Goal: Answer question/provide support: Share knowledge or assist other users

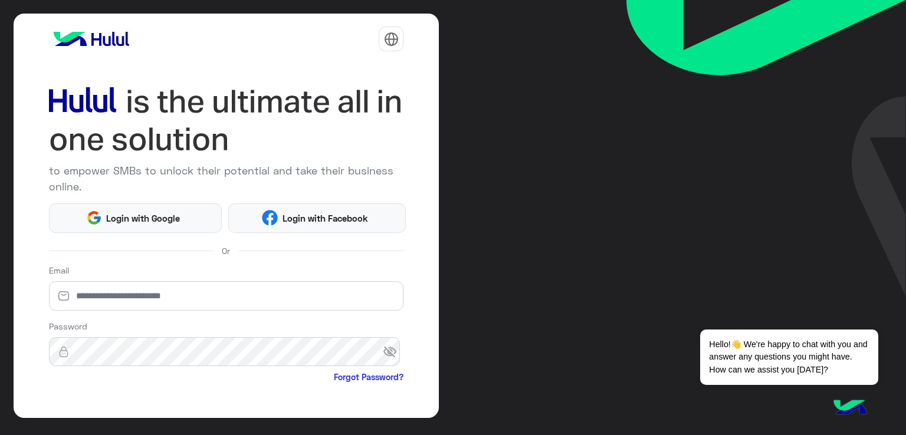
scroll to position [97, 0]
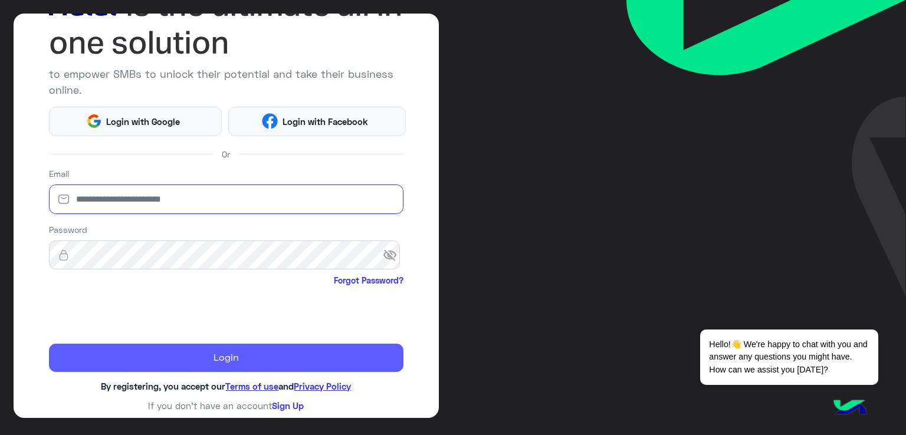
type input "**********"
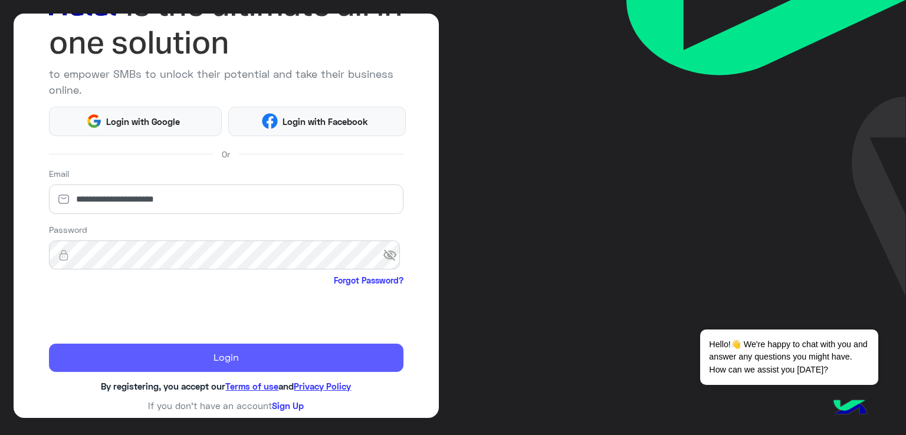
click at [118, 350] on button "Login" at bounding box center [226, 358] width 355 height 28
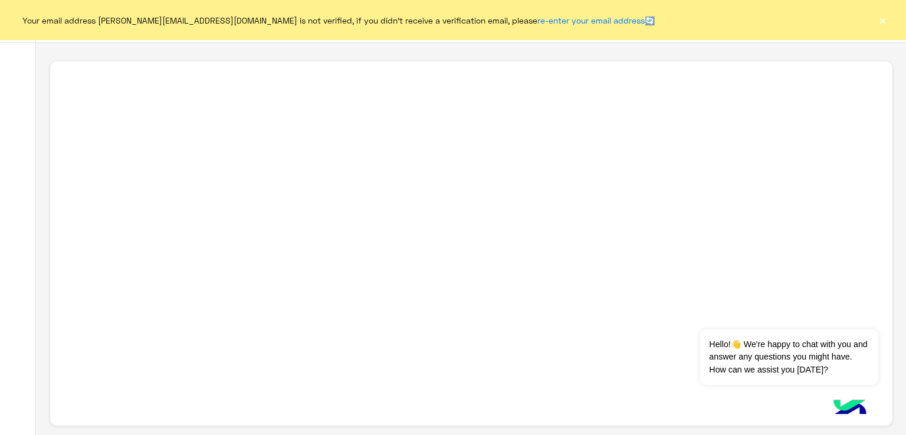
click at [885, 21] on button "×" at bounding box center [883, 20] width 12 height 12
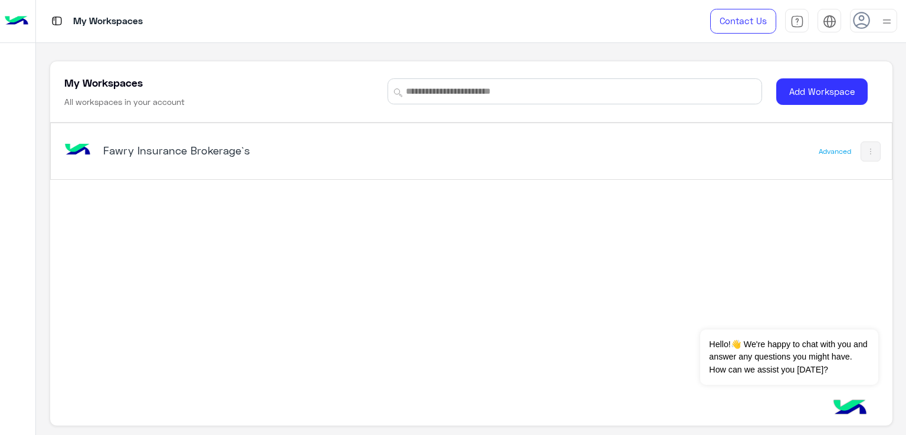
click at [159, 149] on h5 "Fawry Insurance Brokerage`s" at bounding box center [250, 150] width 295 height 14
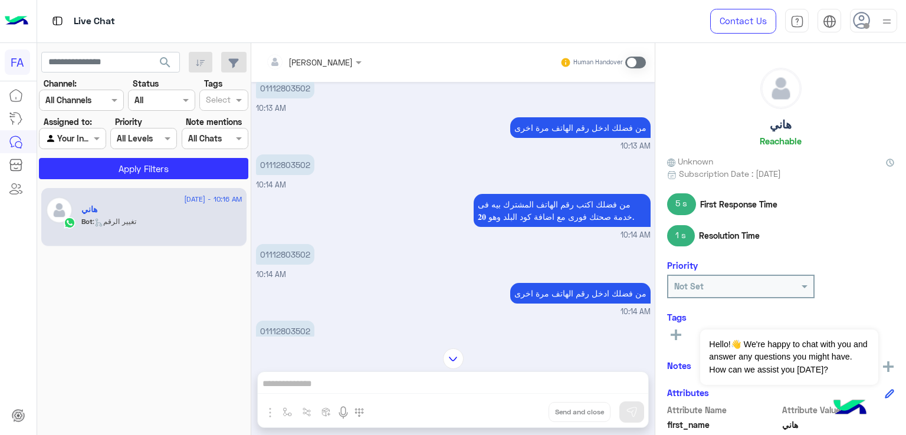
scroll to position [451, 0]
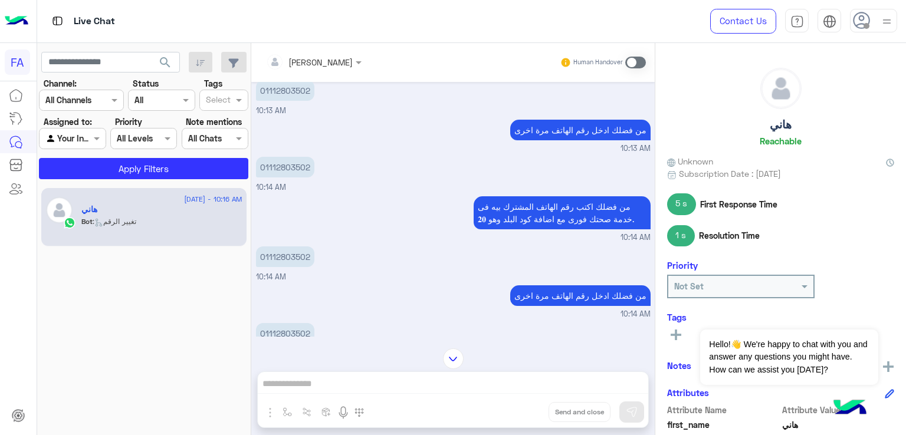
click at [328, 64] on div at bounding box center [313, 62] width 107 height 14
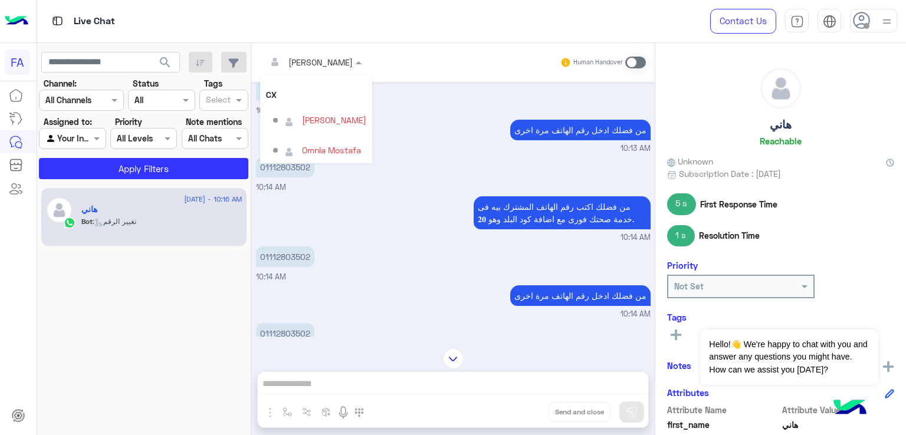
scroll to position [76, 0]
click at [415, 245] on div "01112803502 10:14 AM" at bounding box center [453, 264] width 395 height 40
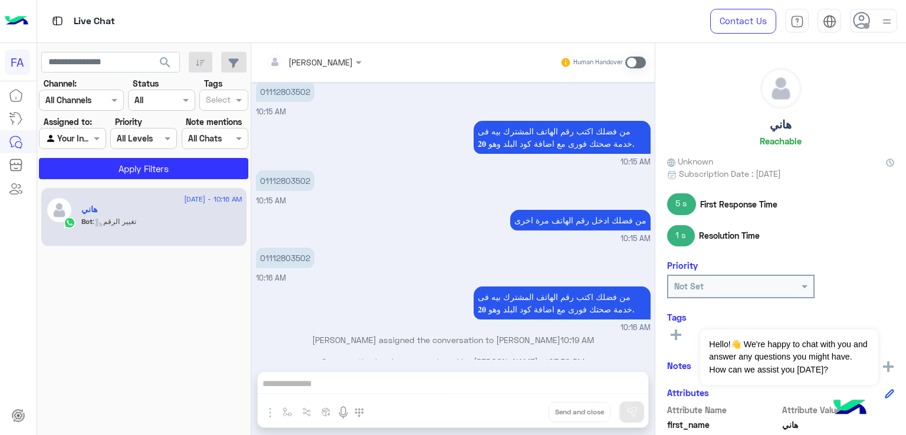
scroll to position [2767, 0]
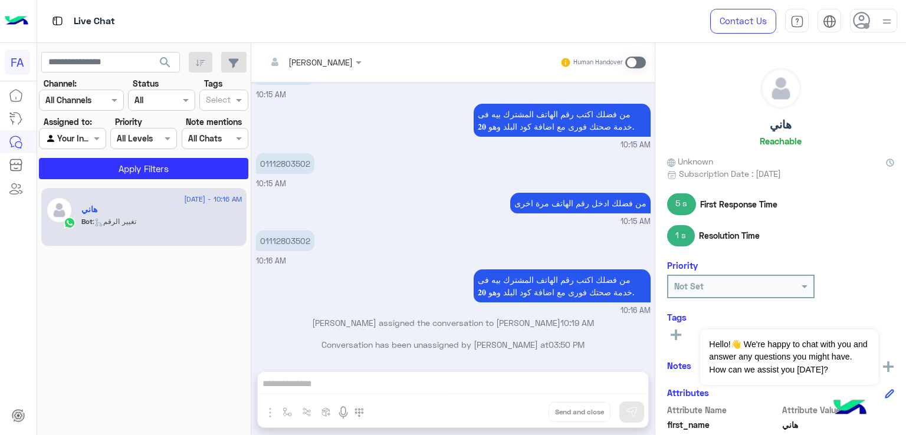
click at [319, 68] on div "[PERSON_NAME]" at bounding box center [321, 62] width 64 height 12
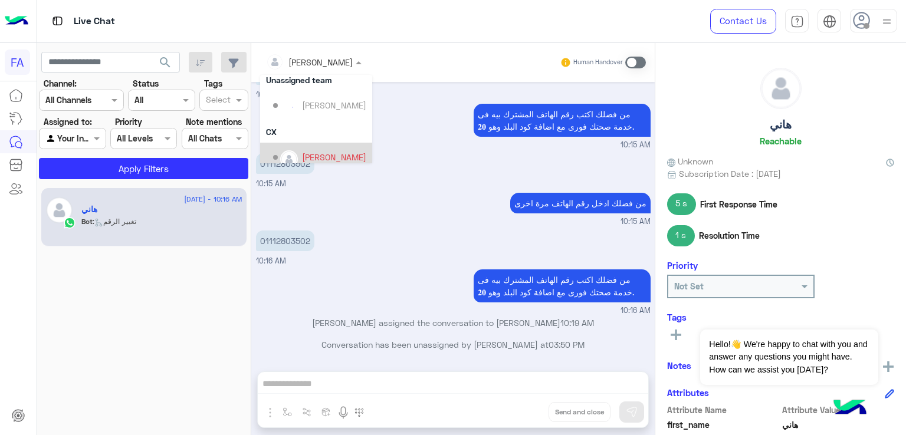
scroll to position [17, 0]
click at [87, 138] on div at bounding box center [72, 139] width 65 height 14
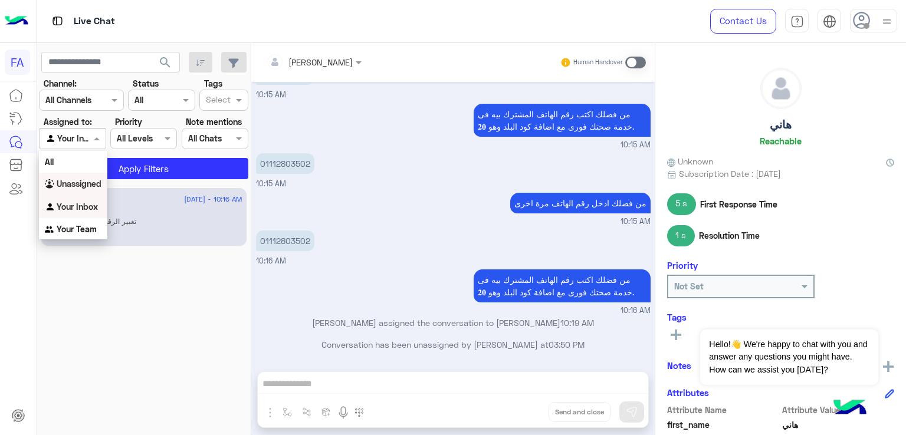
click at [86, 184] on b "Unassigned" at bounding box center [79, 184] width 45 height 10
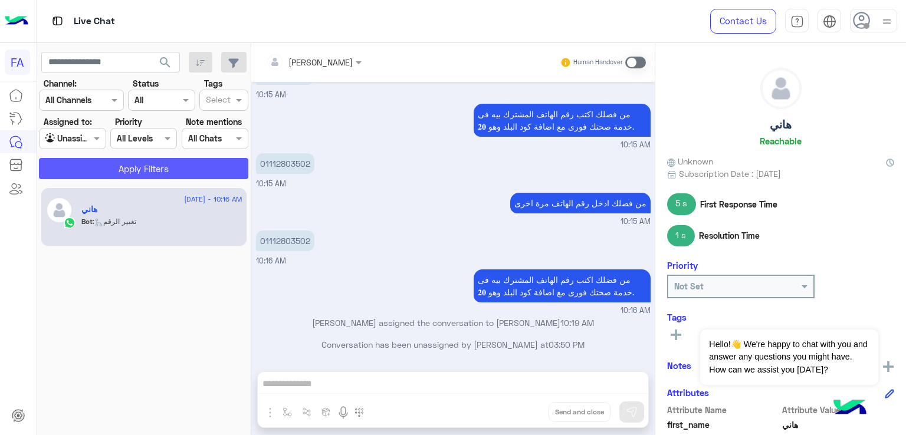
click at [87, 170] on button "Apply Filters" at bounding box center [143, 168] width 209 height 21
